Goal: Information Seeking & Learning: Learn about a topic

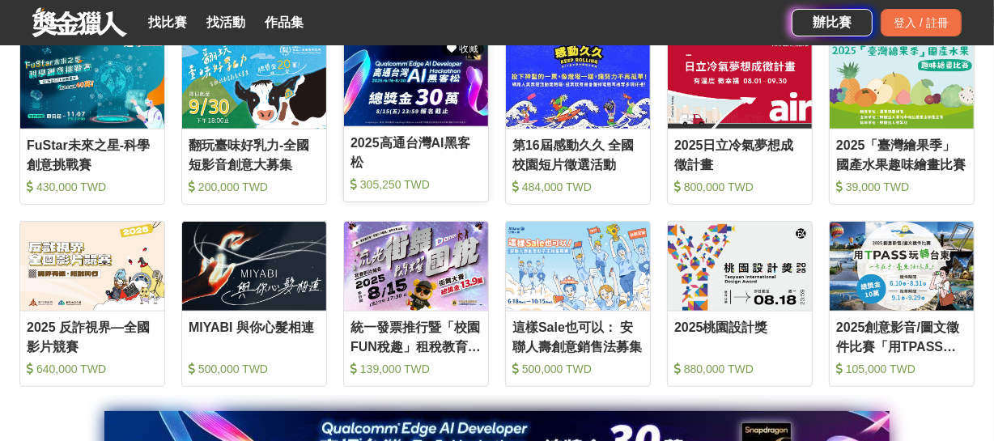
scroll to position [515, 0]
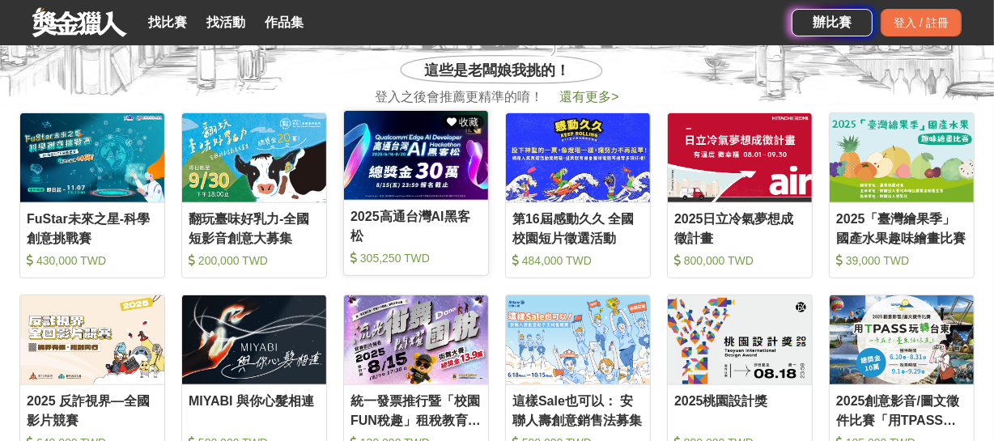
click at [423, 180] on img at bounding box center [416, 155] width 144 height 89
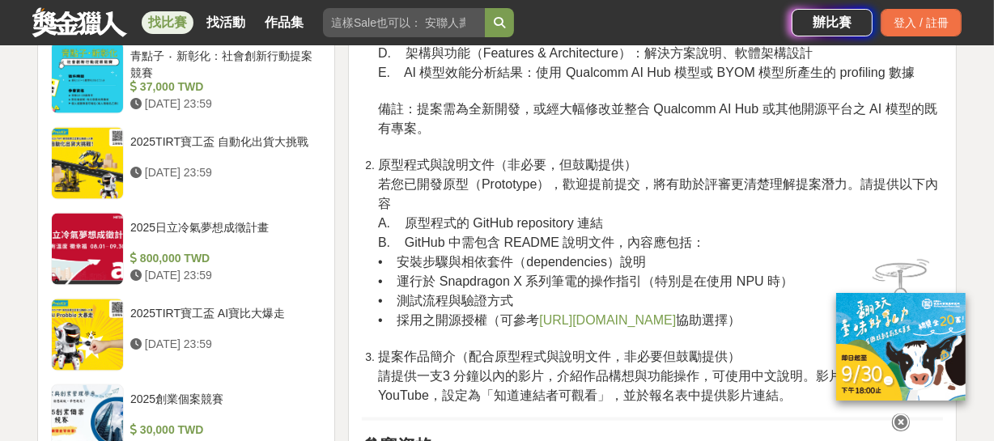
scroll to position [2501, 0]
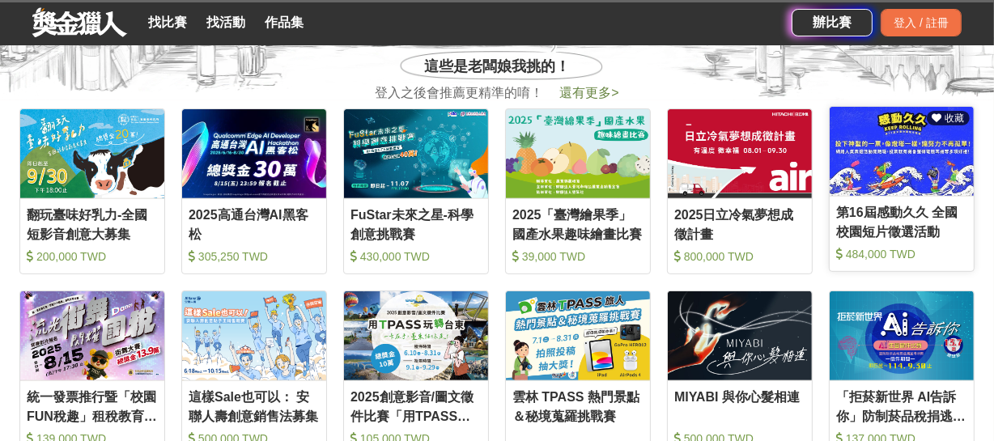
scroll to position [515, 0]
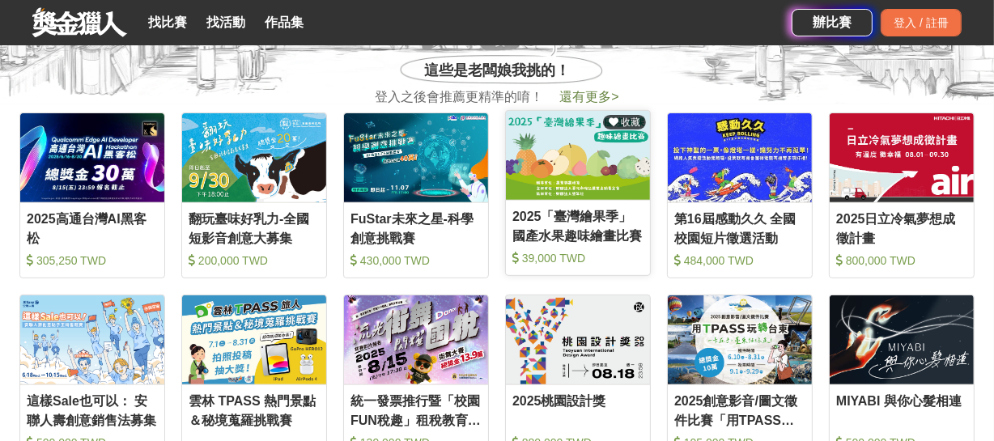
click at [591, 181] on img at bounding box center [578, 155] width 144 height 89
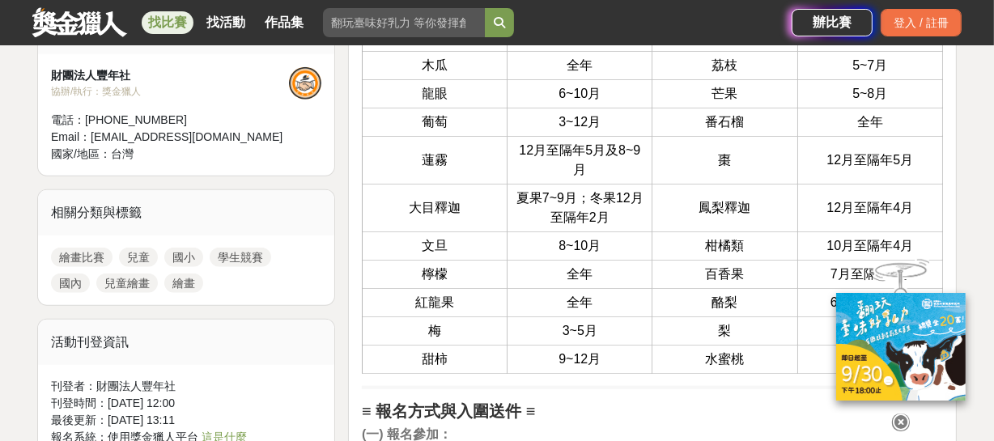
scroll to position [1251, 0]
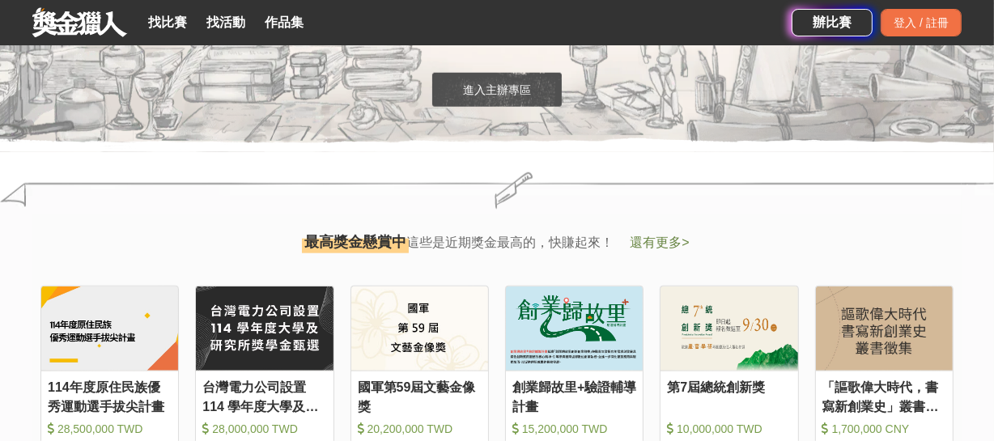
scroll to position [1619, 0]
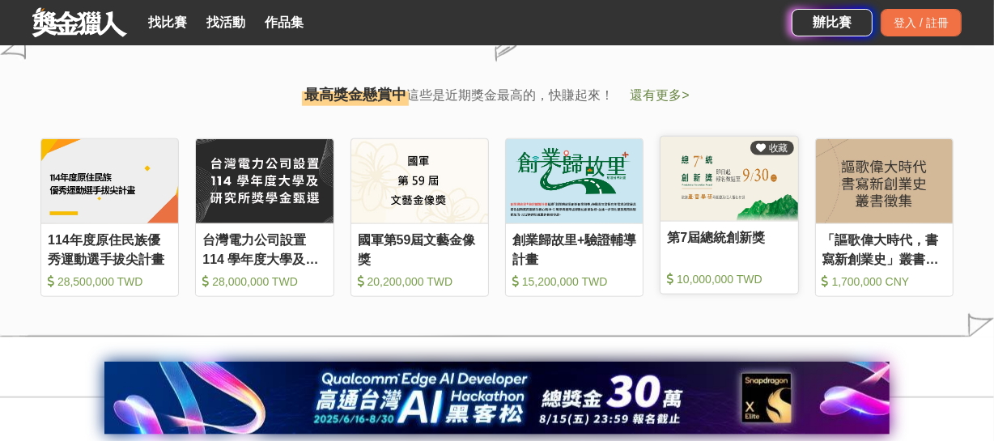
click at [734, 242] on div "第7屆總統創新獎" at bounding box center [729, 246] width 124 height 36
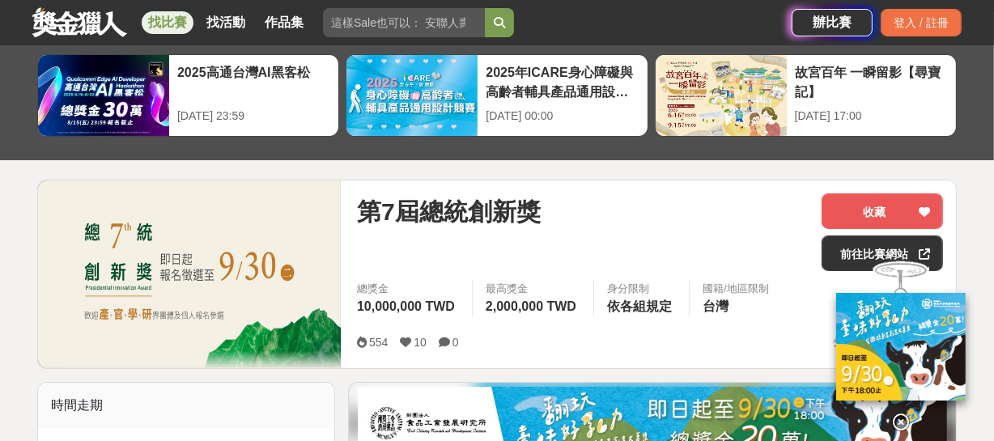
scroll to position [147, 0]
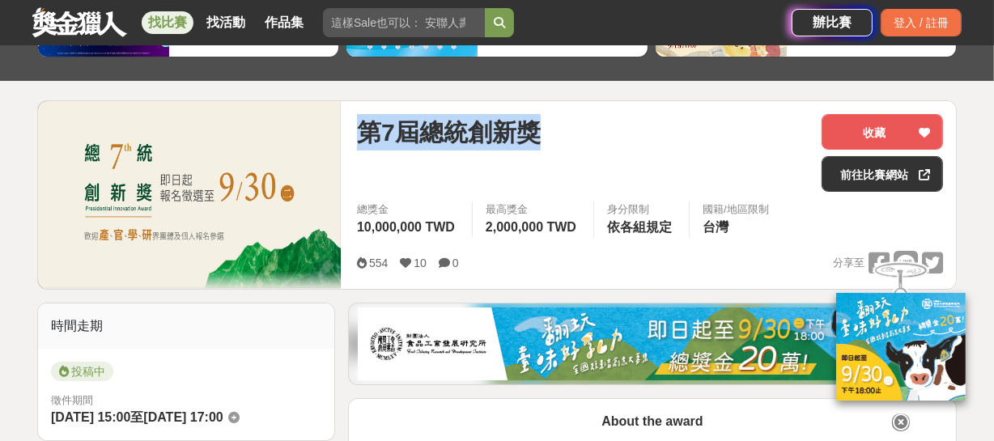
drag, startPoint x: 361, startPoint y: 135, endPoint x: 562, endPoint y: 133, distance: 200.8
click at [562, 133] on div "第7屆總統創新獎" at bounding box center [583, 132] width 452 height 36
copy span "第7屆總統創新獎"
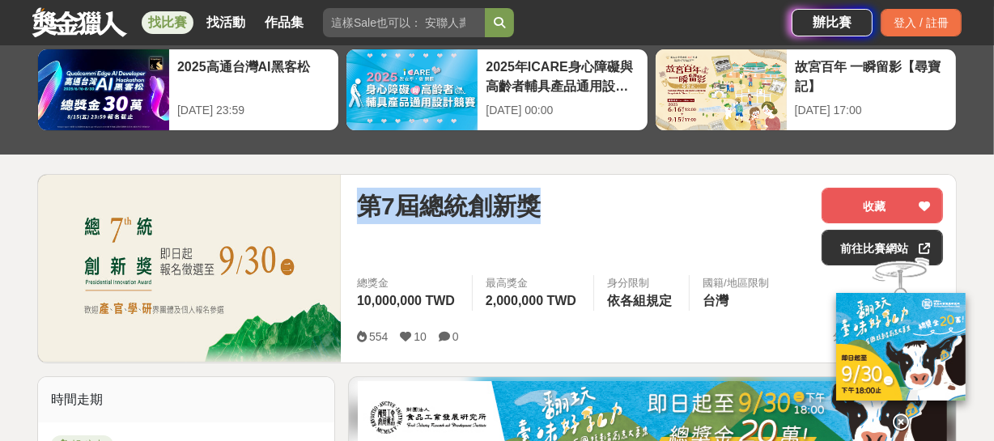
scroll to position [0, 0]
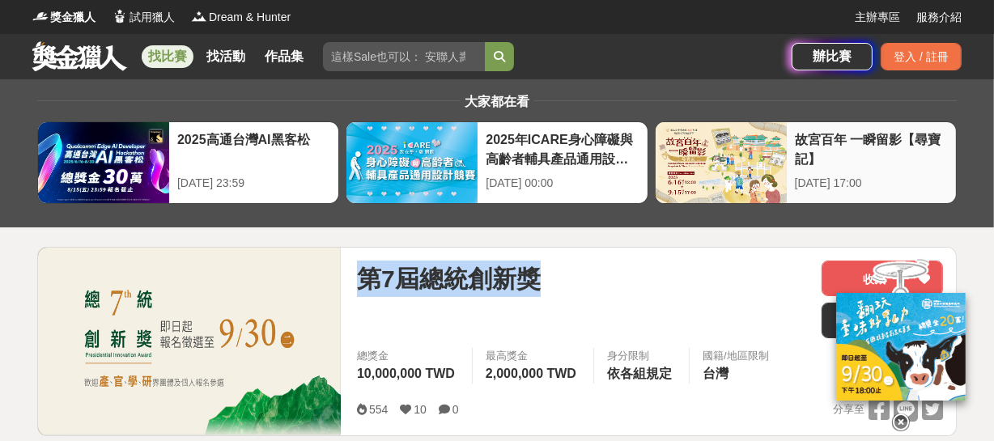
click at [699, 154] on div at bounding box center [721, 162] width 131 height 81
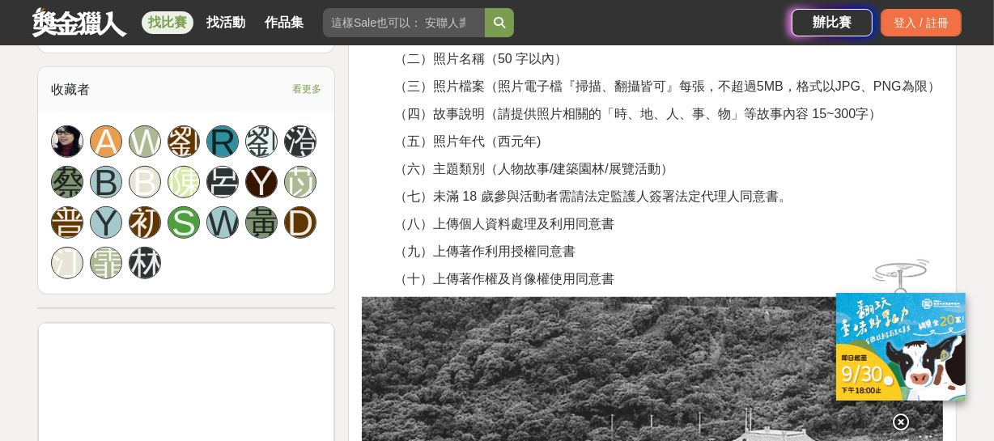
scroll to position [1177, 0]
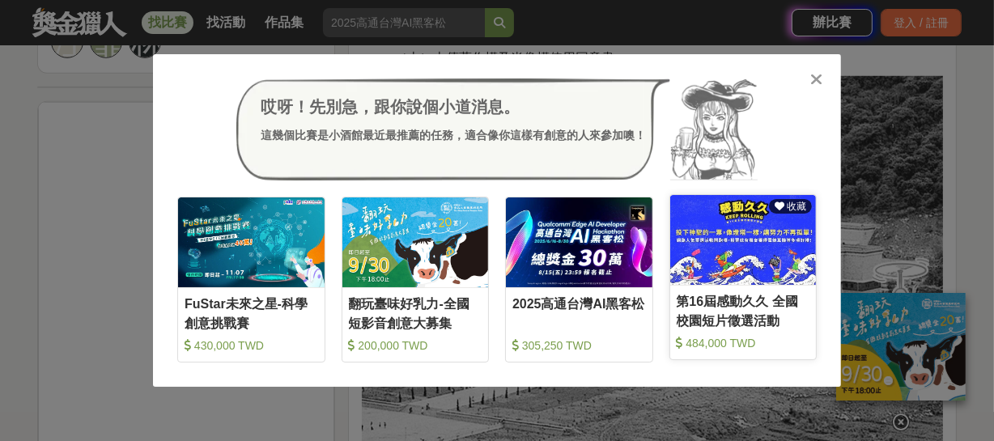
click at [737, 259] on img at bounding box center [743, 240] width 147 height 90
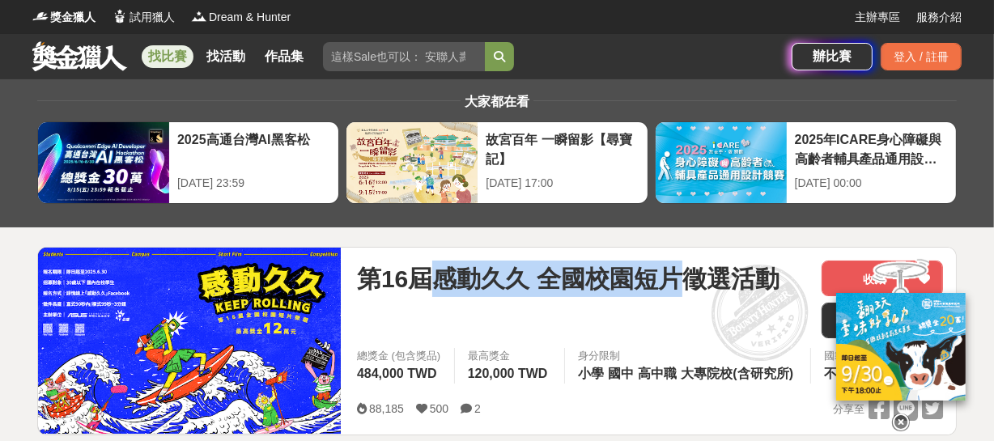
drag, startPoint x: 439, startPoint y: 281, endPoint x: 680, endPoint y: 289, distance: 241.4
click at [680, 289] on span "第16屆感動久久 全國校園短片徵選活動" at bounding box center [568, 279] width 423 height 36
copy span "感動久久 全國校園短片"
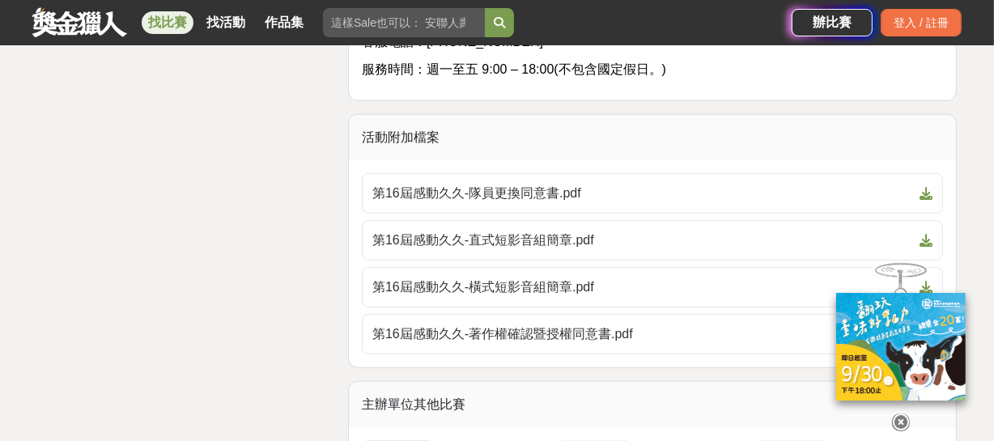
scroll to position [6108, 0]
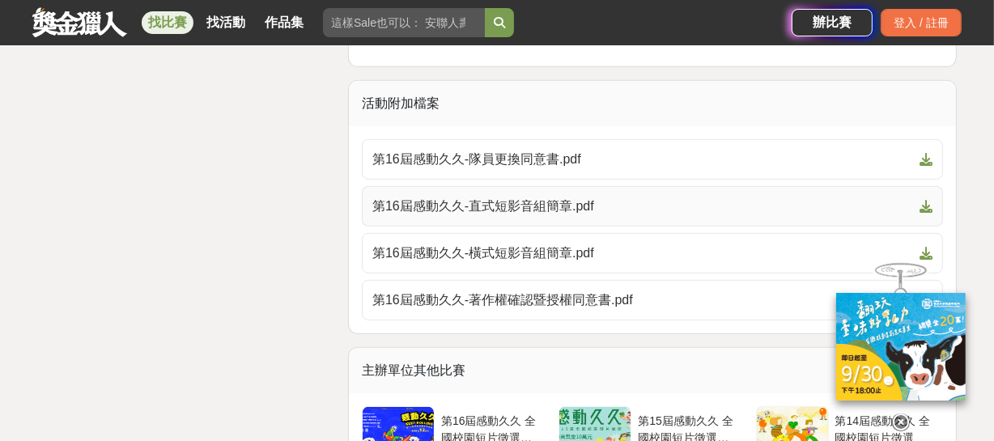
click at [923, 206] on icon at bounding box center [926, 206] width 13 height 13
click at [529, 201] on span "第16屆感動久久-直式短影音組簡章.pdf" at bounding box center [642, 206] width 541 height 19
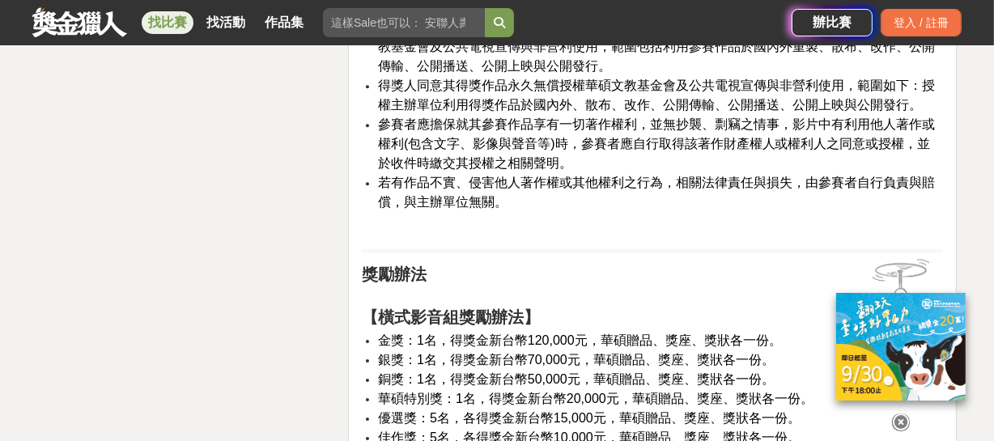
scroll to position [4341, 0]
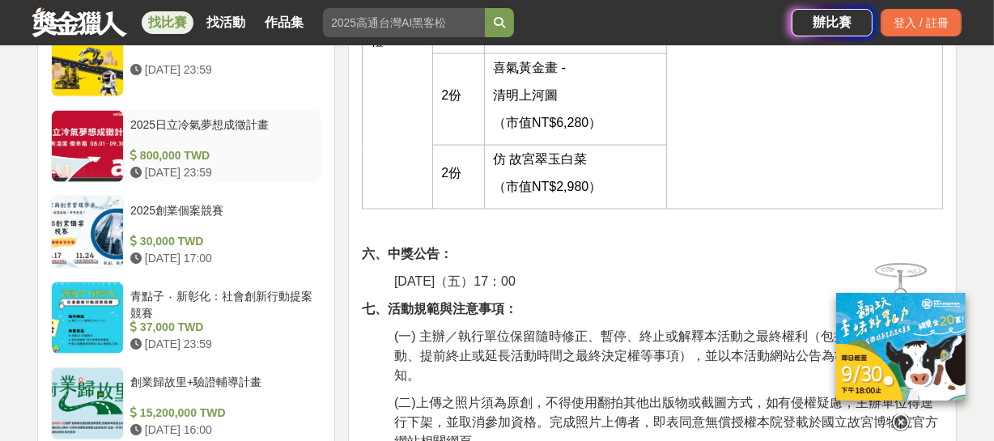
scroll to position [2281, 0]
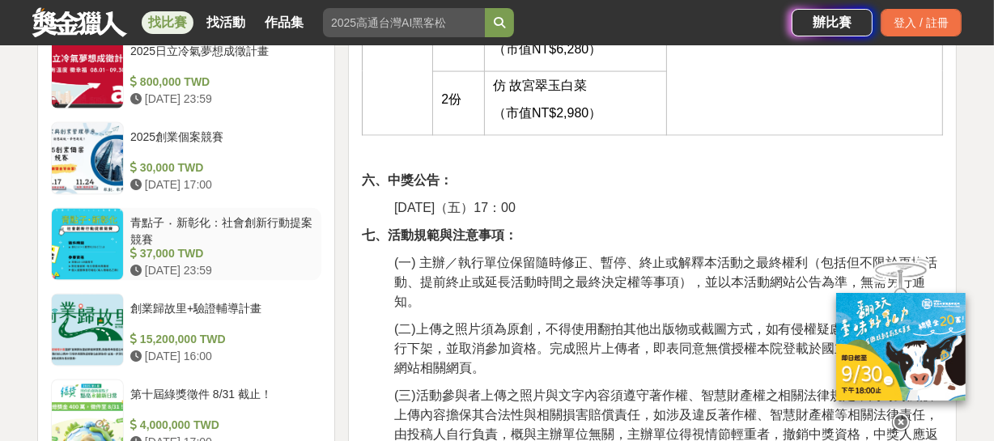
click at [206, 219] on div "青點子 ‧ 新彰化：社會創新行動提案競賽" at bounding box center [222, 230] width 185 height 31
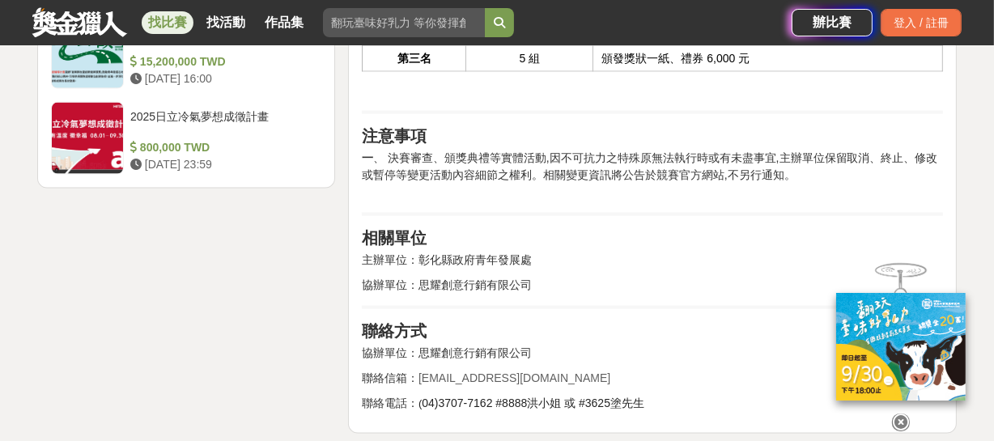
scroll to position [2177, 0]
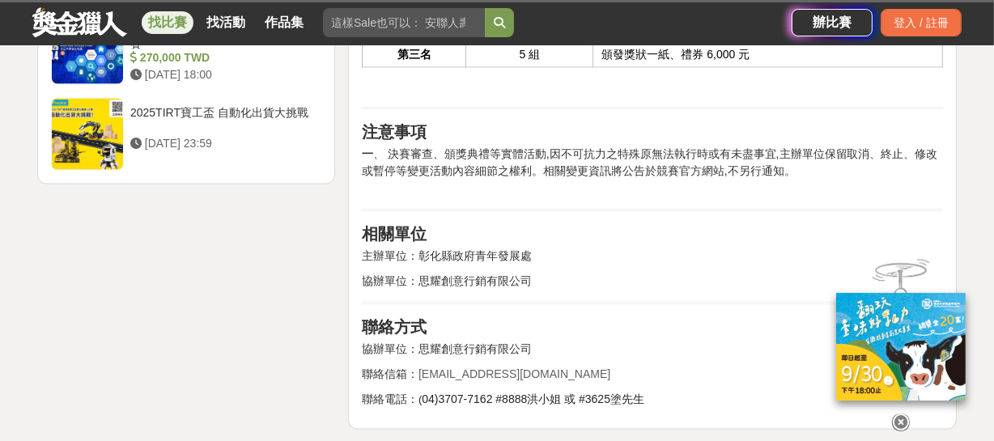
scroll to position [2189, 0]
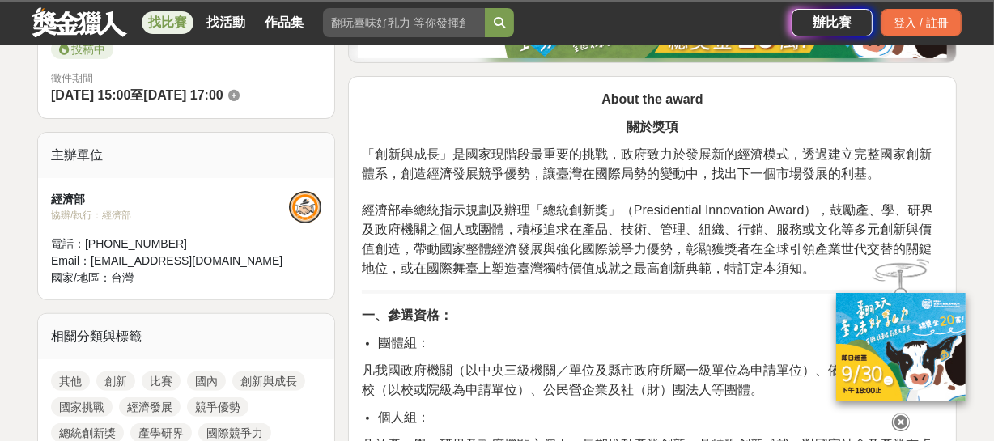
scroll to position [563, 0]
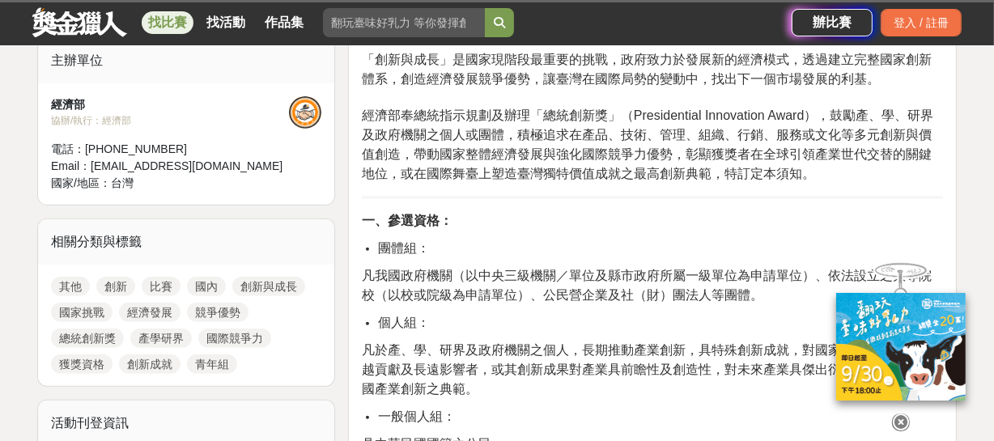
click at [166, 286] on link "比賽" at bounding box center [161, 286] width 39 height 19
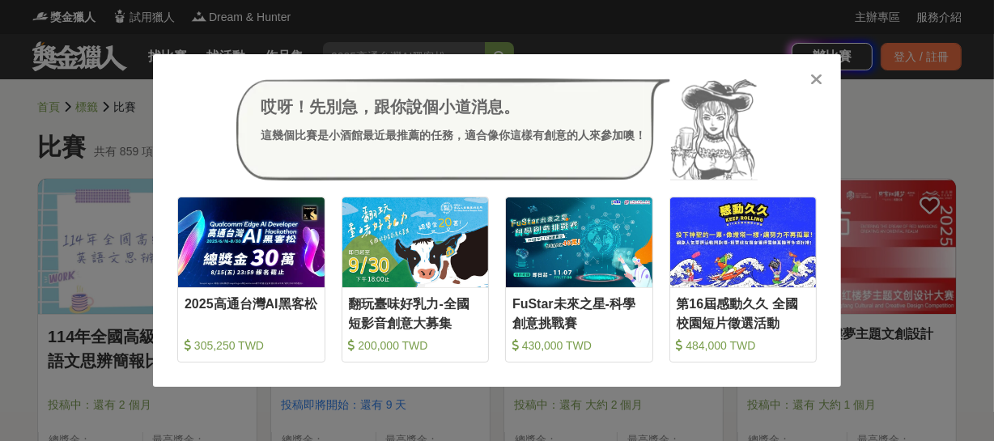
click at [817, 80] on icon at bounding box center [817, 79] width 12 height 16
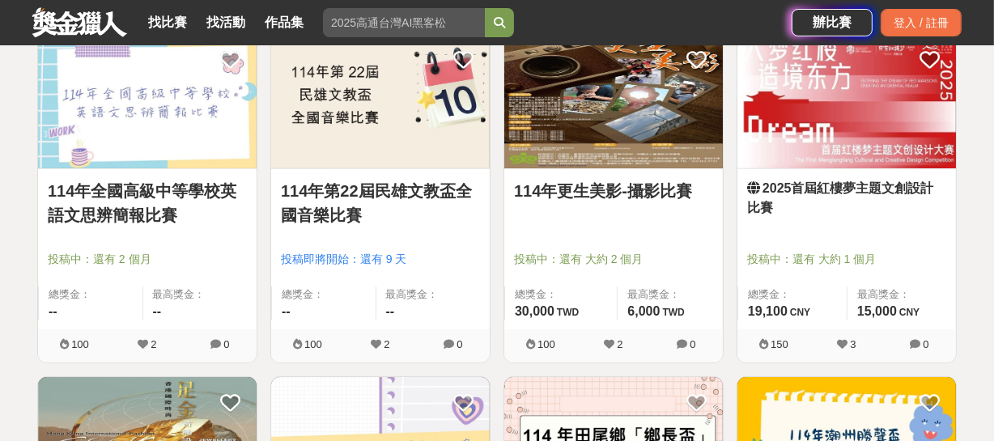
scroll to position [147, 0]
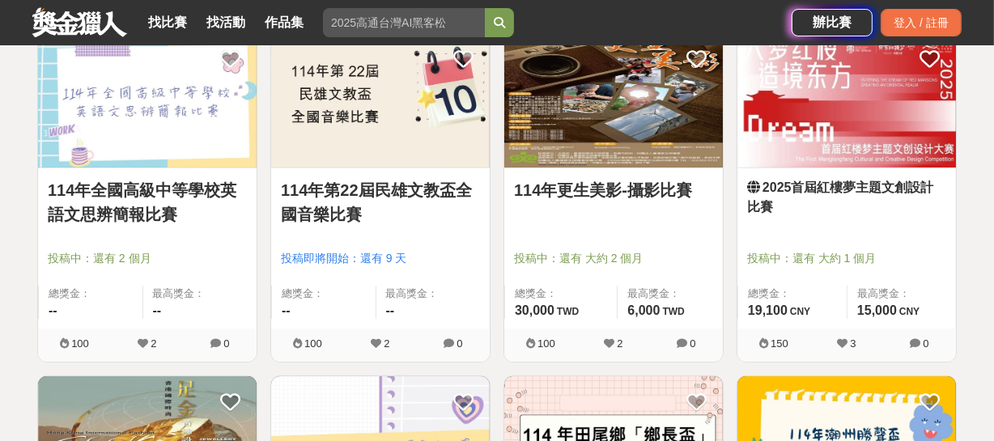
click at [910, 185] on link "2025首屆紅樓夢主題文創設計比賽" at bounding box center [846, 197] width 199 height 39
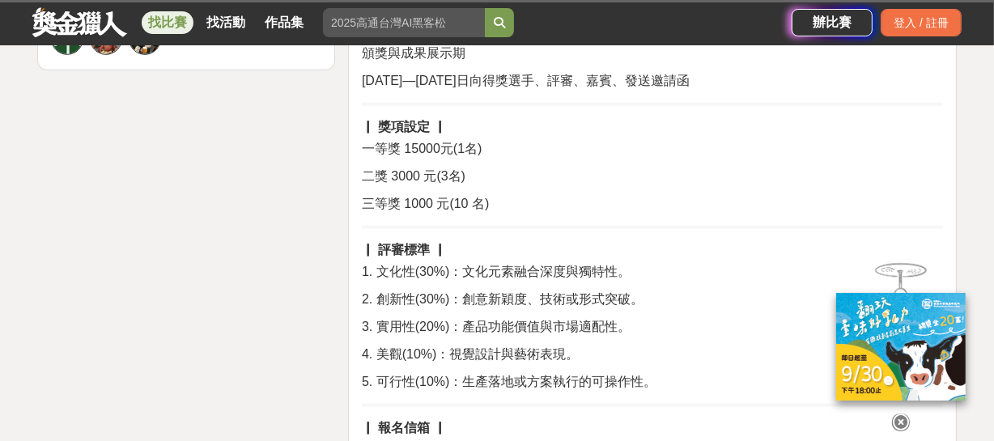
scroll to position [956, 0]
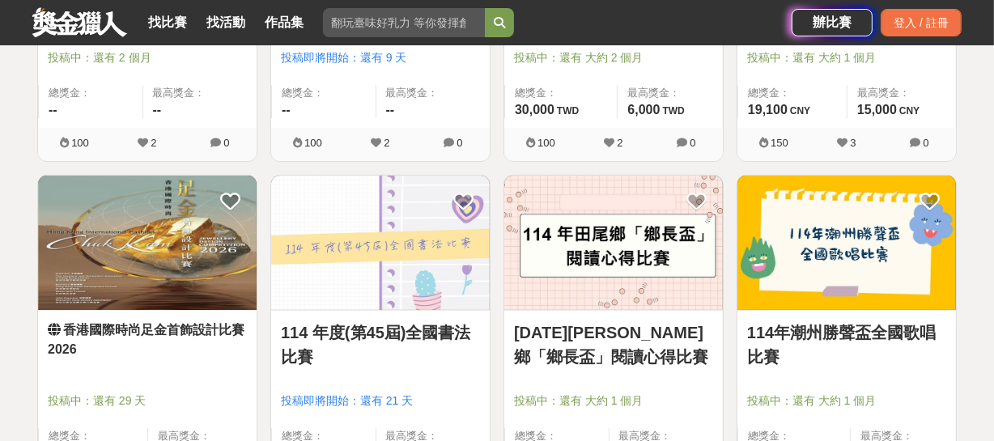
scroll to position [441, 0]
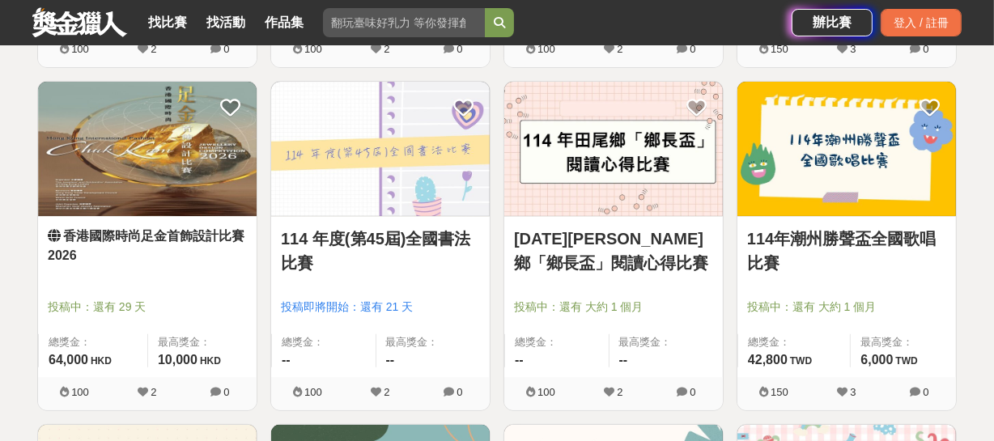
click at [154, 235] on link "香港國際時尚足金首飾設計比賽2026" at bounding box center [147, 246] width 199 height 39
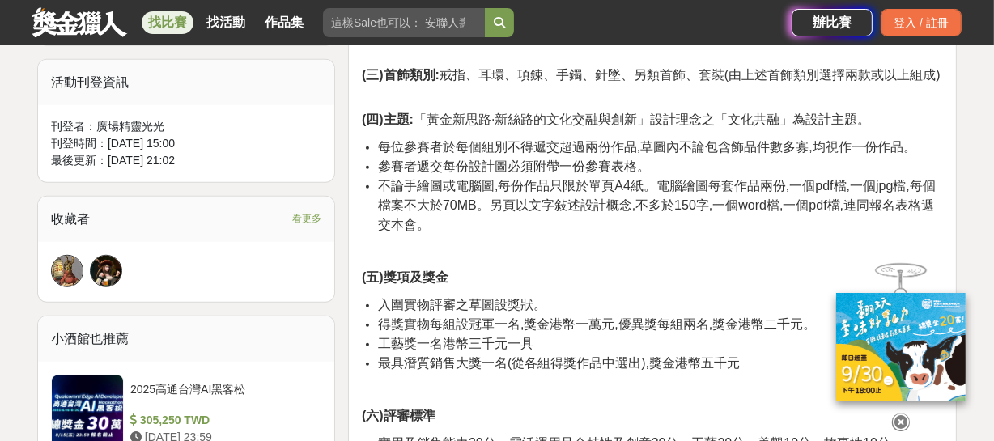
scroll to position [1103, 0]
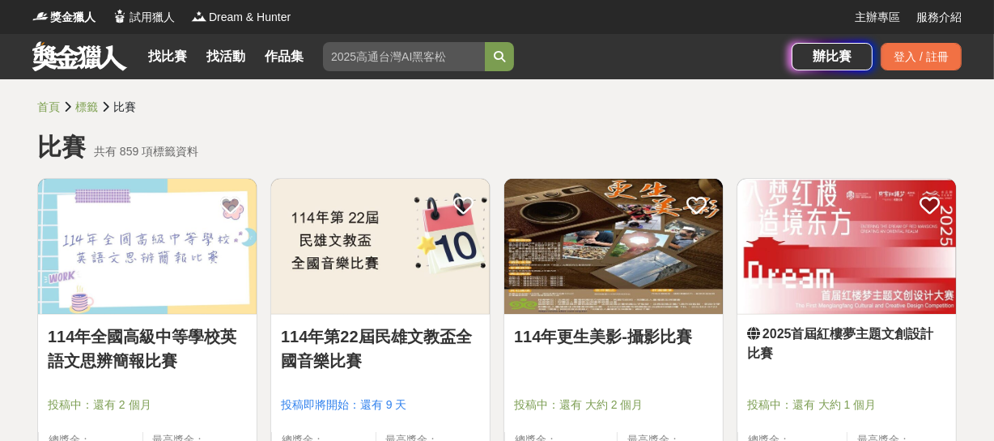
click at [164, 57] on link "找比賽" at bounding box center [168, 56] width 52 height 23
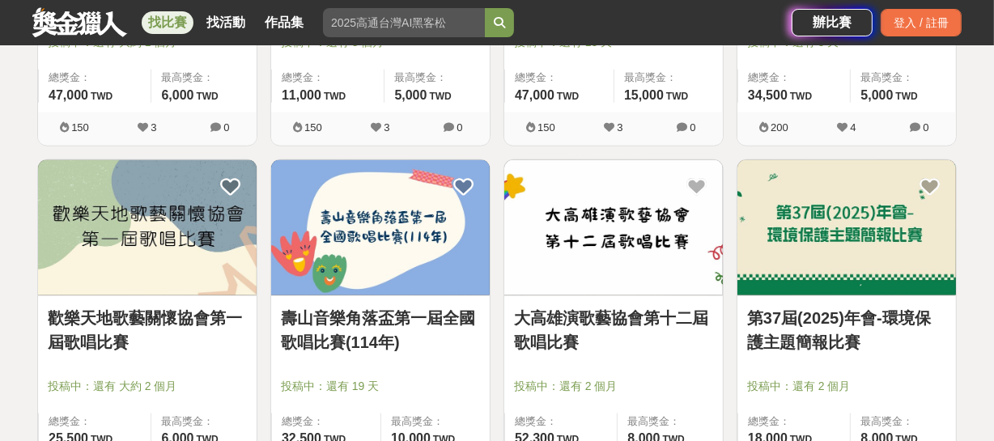
scroll to position [2207, 0]
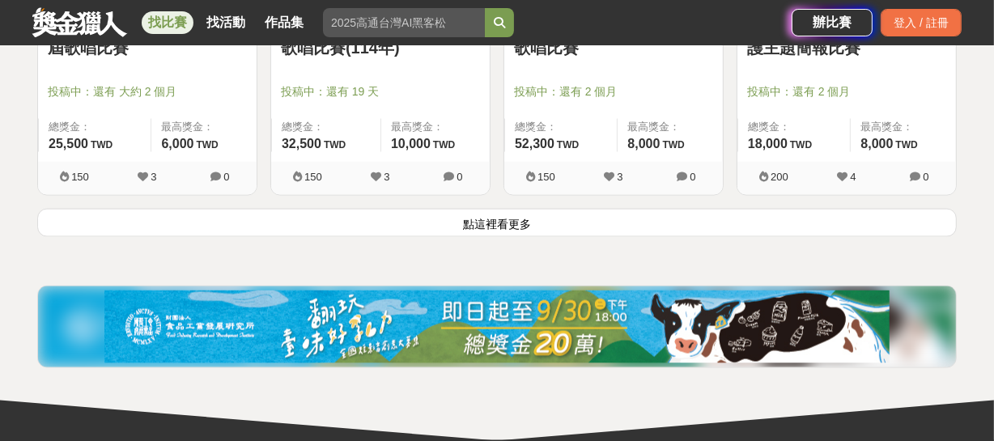
click at [506, 223] on button "點這裡看更多" at bounding box center [497, 223] width 920 height 28
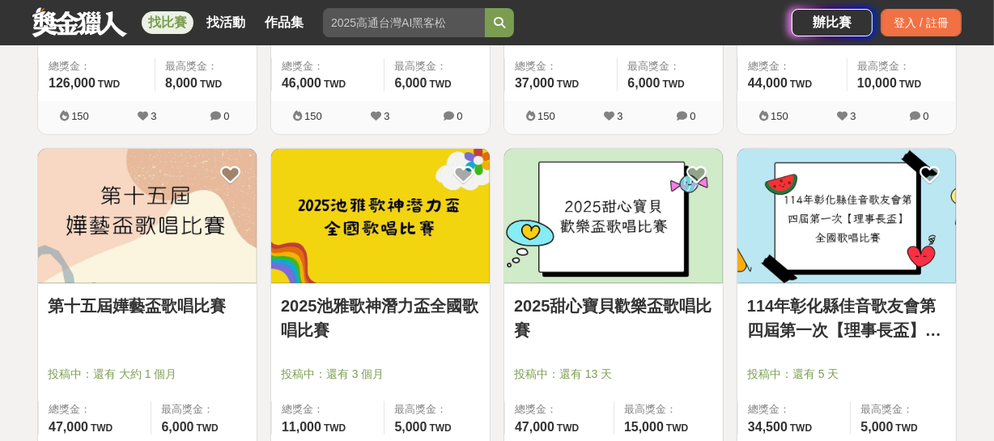
scroll to position [1213, 0]
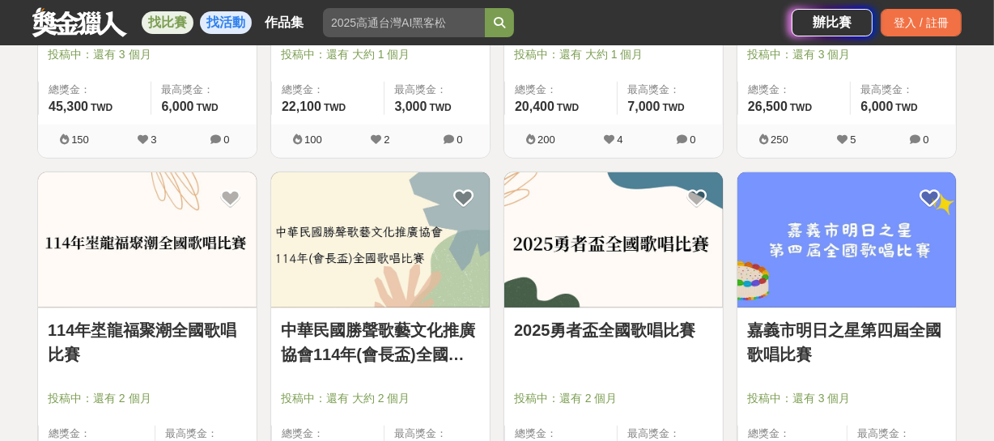
click at [221, 21] on link "找活動" at bounding box center [226, 22] width 52 height 23
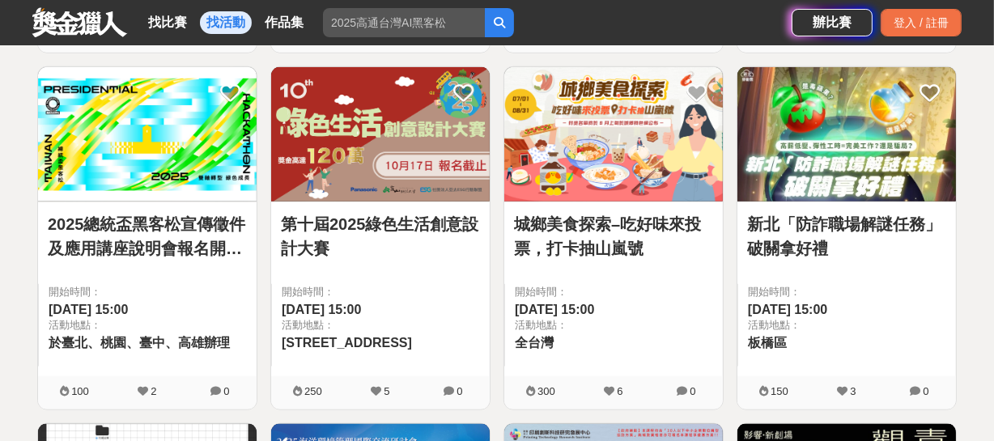
scroll to position [1692, 0]
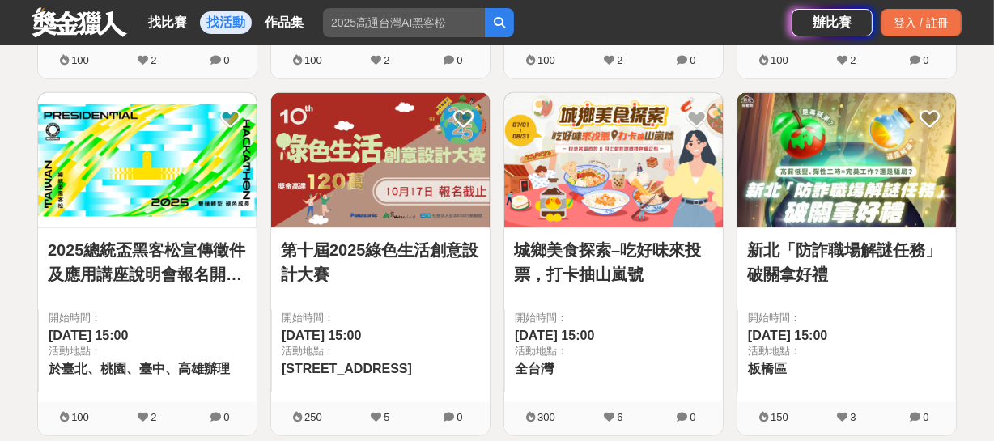
click at [407, 250] on link "第十屆2025綠色生活創意設計大賽" at bounding box center [380, 262] width 199 height 49
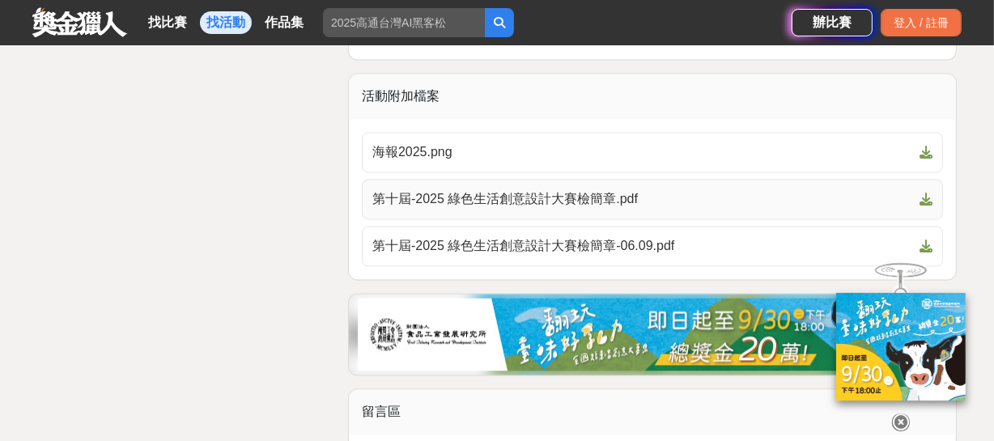
scroll to position [2722, 0]
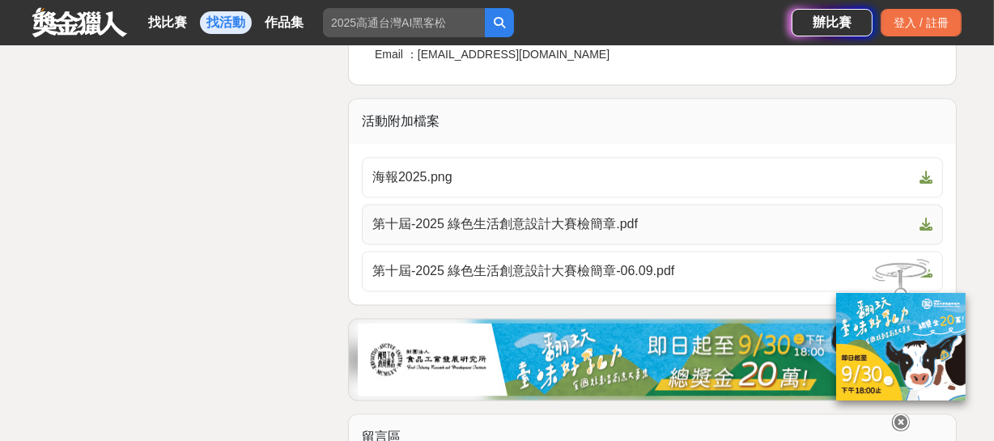
click at [566, 222] on span "第十屆-2025 綠色生活創意設計大賽檢簡章.pdf" at bounding box center [642, 224] width 541 height 19
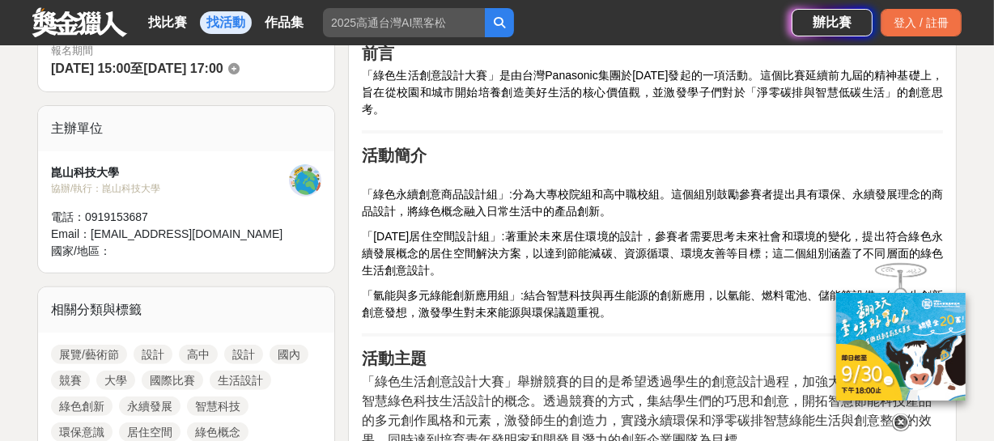
scroll to position [73, 0]
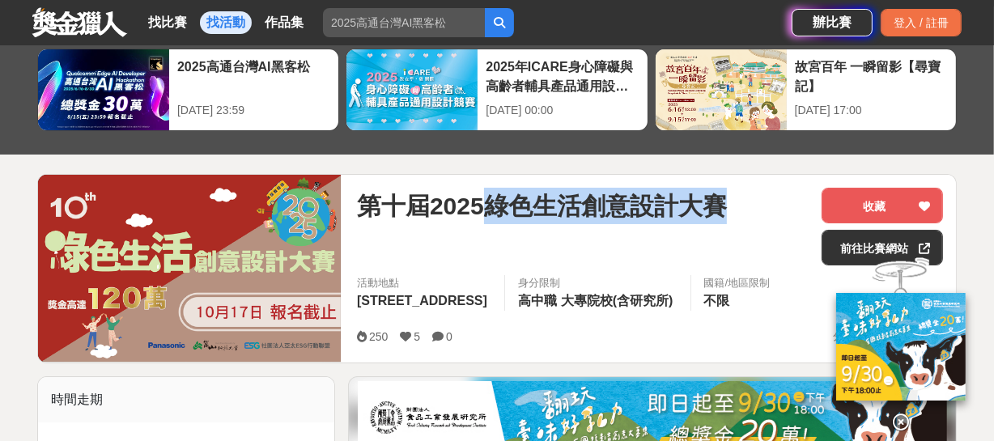
drag, startPoint x: 491, startPoint y: 202, endPoint x: 737, endPoint y: 187, distance: 245.8
click at [737, 188] on div "第十屆2025綠色生活創意設計大賽" at bounding box center [583, 206] width 452 height 36
copy span "綠色生活創意設計大賽"
click at [261, 86] on div "2025高通台灣AI黑客松" at bounding box center [253, 75] width 153 height 36
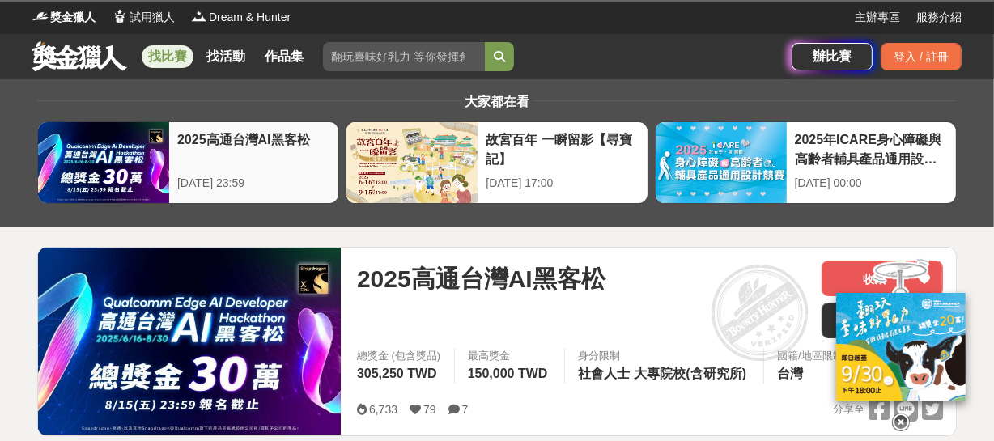
click at [244, 166] on div "2025高通台灣AI黑客松" at bounding box center [253, 148] width 153 height 36
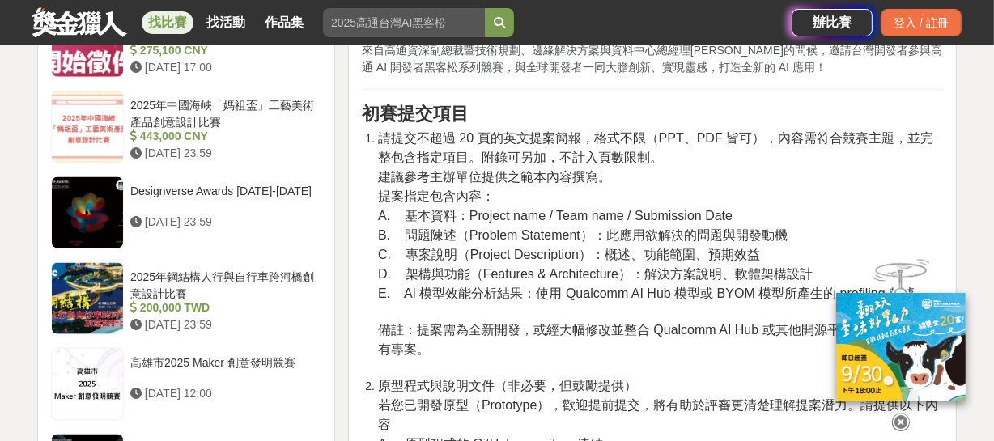
scroll to position [2355, 0]
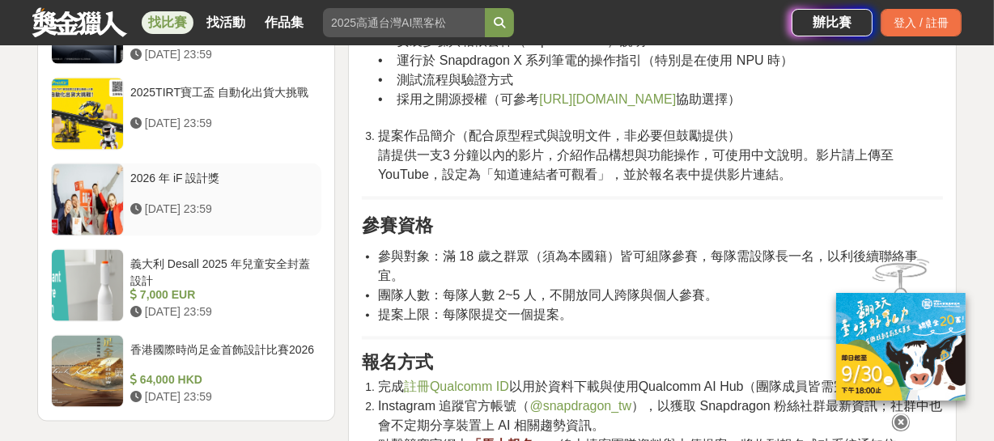
click at [202, 188] on div "2026 年 iF 設計獎" at bounding box center [222, 185] width 185 height 31
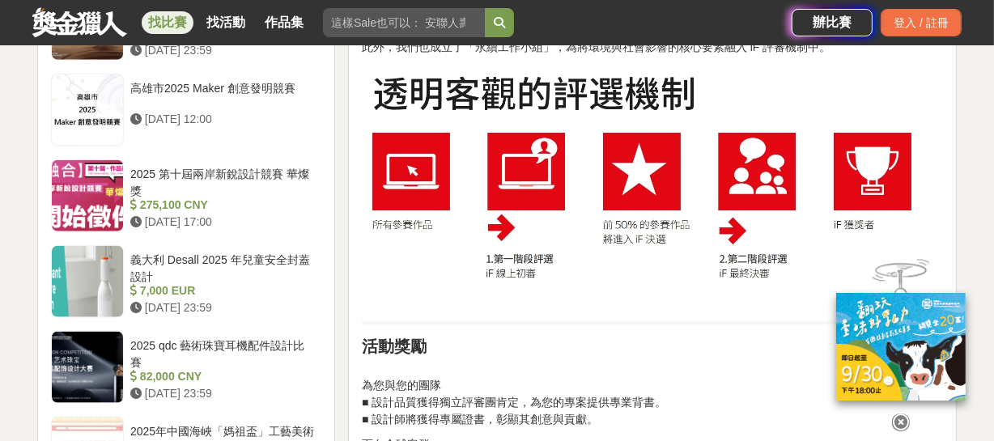
scroll to position [1641, 0]
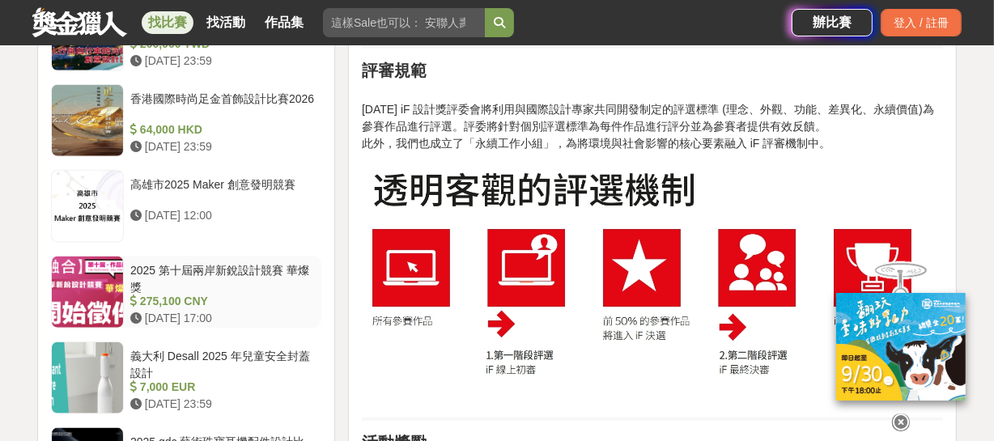
click at [243, 262] on div "2025 第十屆兩岸新銳設計競賽 華燦獎" at bounding box center [222, 277] width 185 height 31
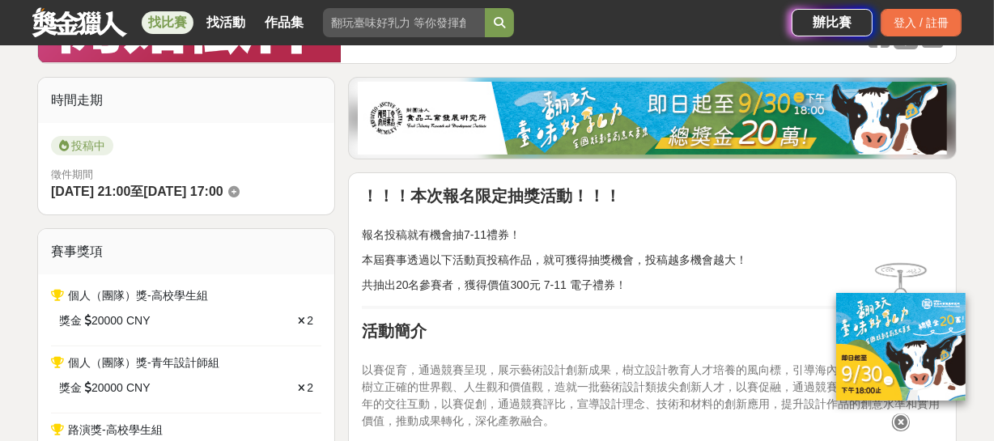
scroll to position [593, 0]
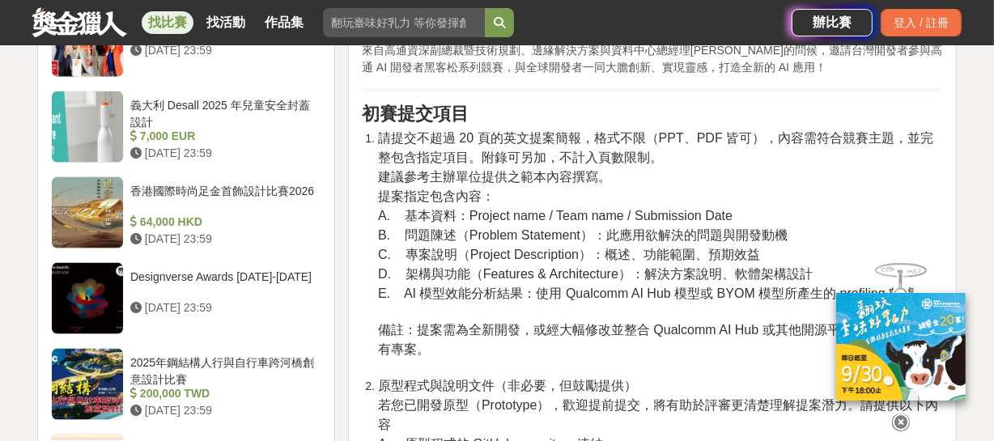
scroll to position [2134, 0]
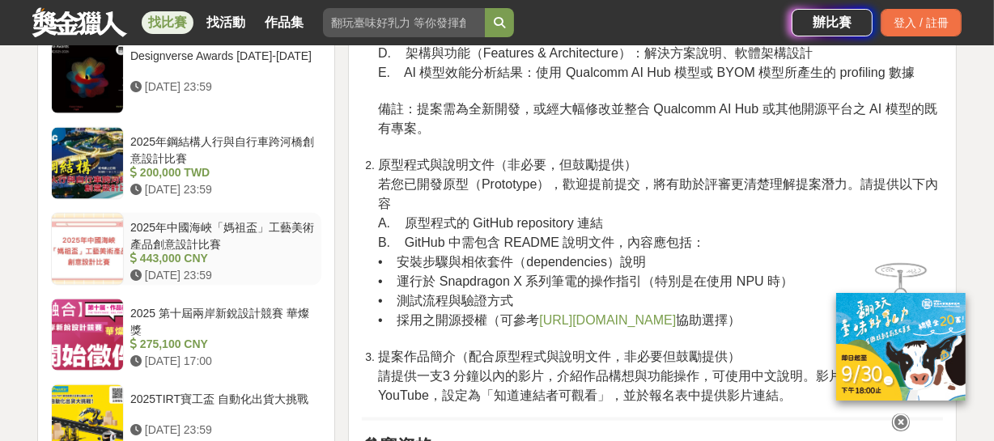
click at [208, 241] on div "2025年中國海峽「媽祖盃」工藝美術產品創意設計比賽" at bounding box center [222, 234] width 185 height 31
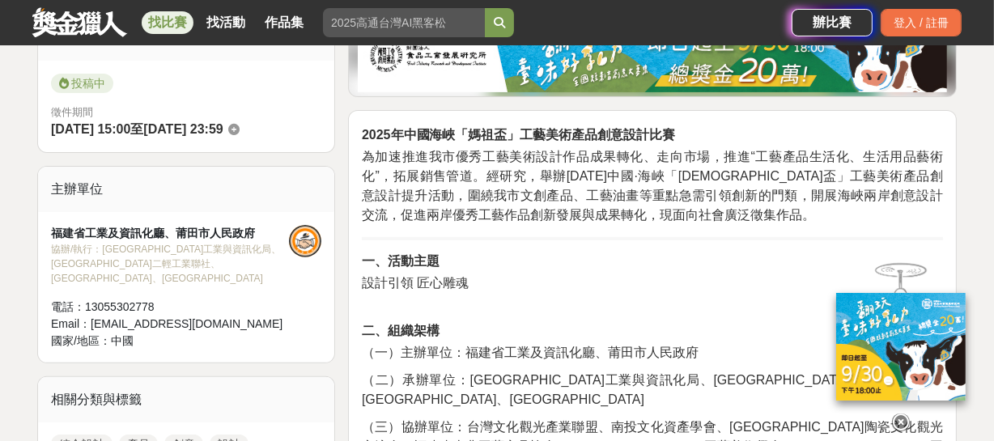
scroll to position [656, 0]
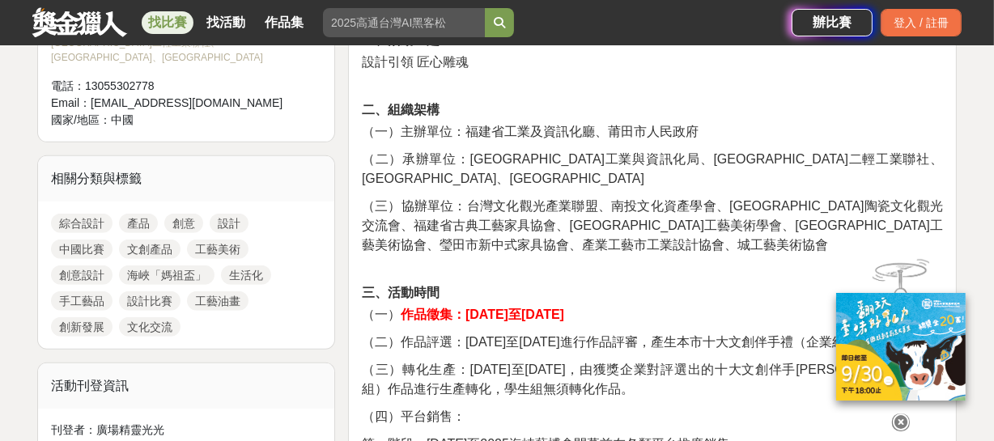
click at [181, 214] on link "創意" at bounding box center [183, 223] width 39 height 19
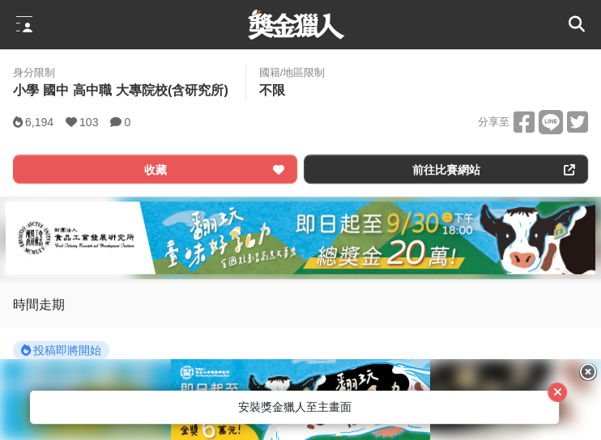
scroll to position [809, 0]
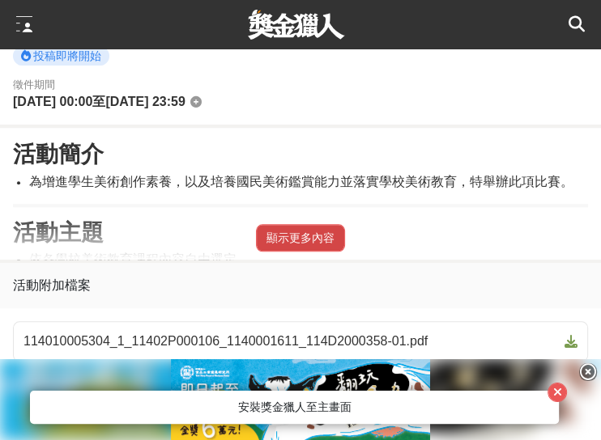
click at [300, 248] on button "顯示更多內容" at bounding box center [300, 238] width 89 height 28
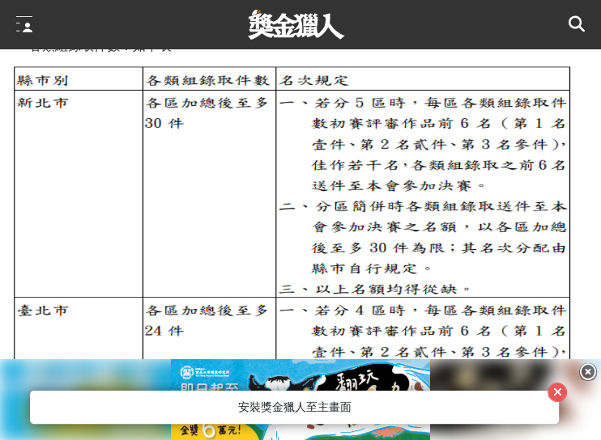
scroll to position [3091, 0]
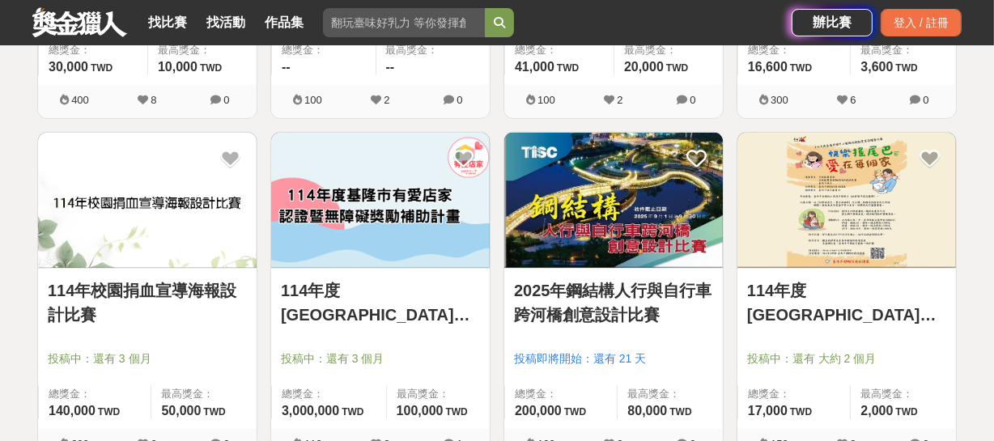
scroll to position [1103, 0]
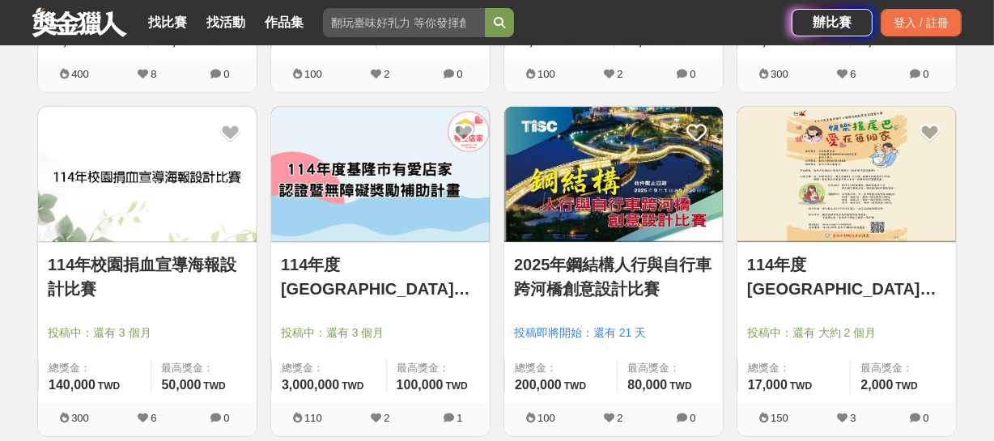
click at [146, 266] on link "114年校園捐血宣導海報設計比賽" at bounding box center [147, 277] width 199 height 49
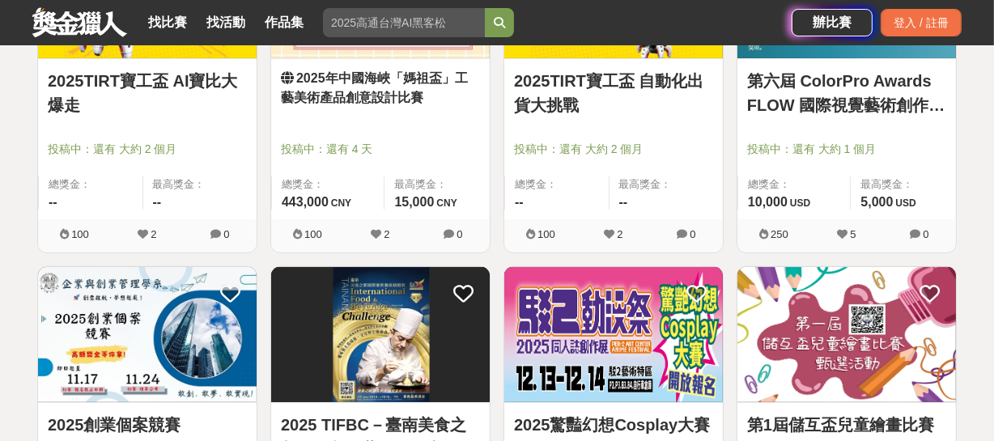
scroll to position [600, 0]
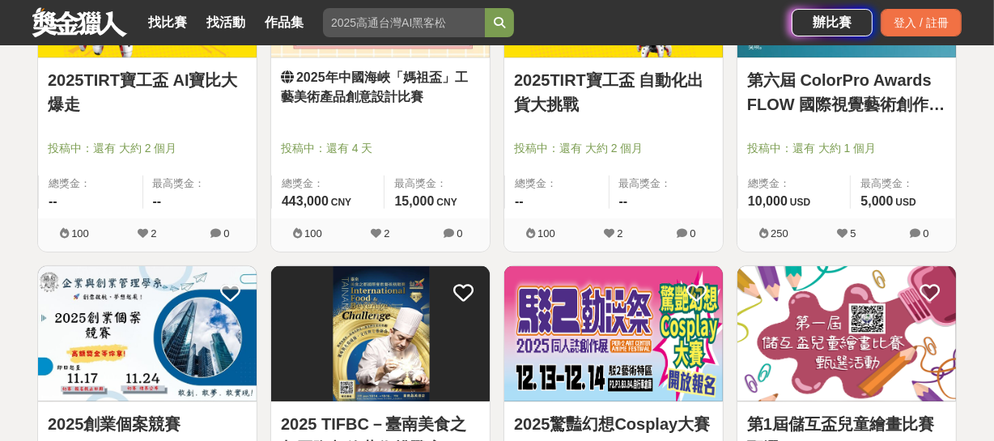
click at [866, 104] on link "第六屆 ColorPro Awards FLOW 國際視覺藝術創作大賽" at bounding box center [846, 92] width 199 height 49
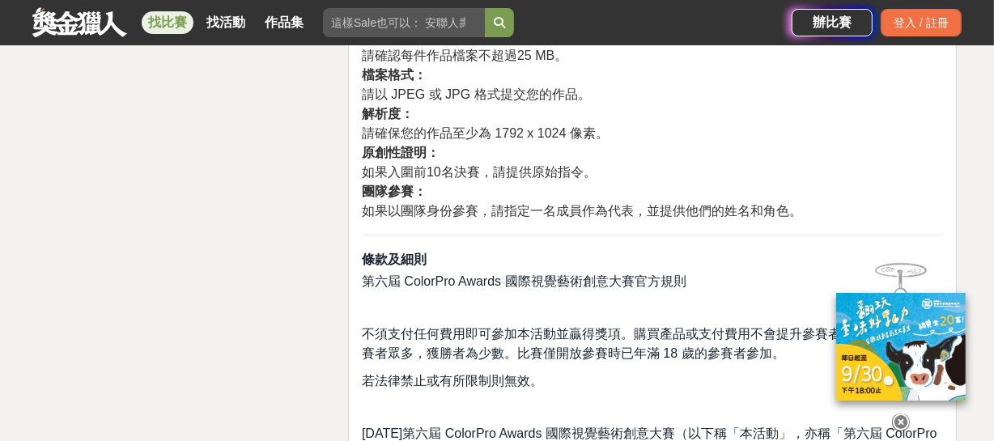
scroll to position [3311, 0]
